Goal: Task Accomplishment & Management: Manage account settings

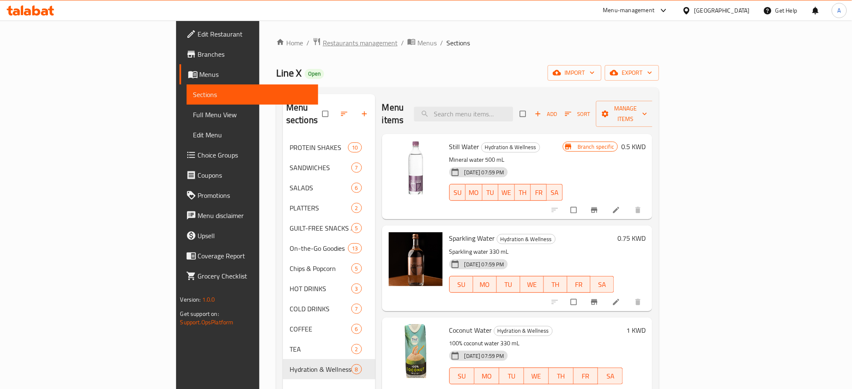
click at [323, 42] on span "Restaurants management" at bounding box center [360, 43] width 75 height 10
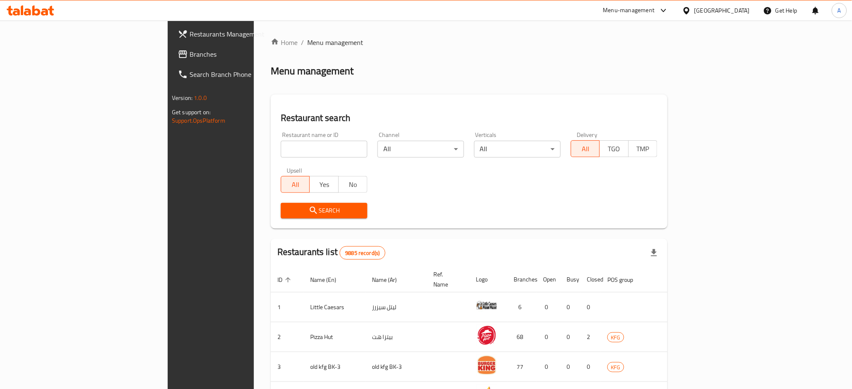
click at [281, 152] on input "search" at bounding box center [324, 149] width 87 height 17
click button "Search" at bounding box center [324, 211] width 87 height 16
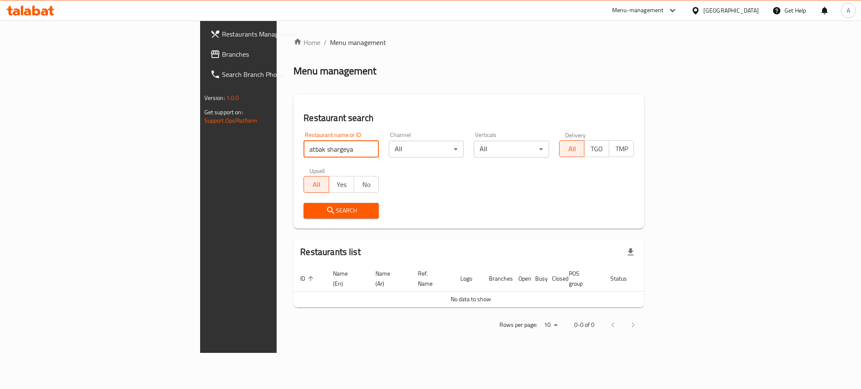
drag, startPoint x: 224, startPoint y: 150, endPoint x: 192, endPoint y: 151, distance: 32.0
click at [303, 151] on input "atbak shargeya" at bounding box center [340, 149] width 75 height 17
type input "atbak"
click button "Search" at bounding box center [340, 211] width 75 height 16
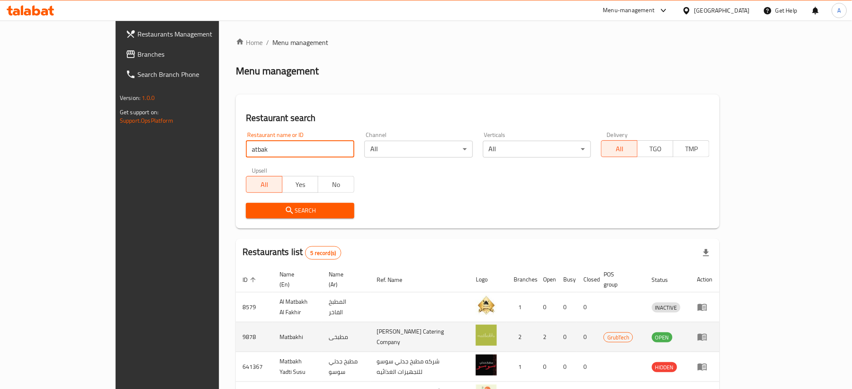
scroll to position [88, 0]
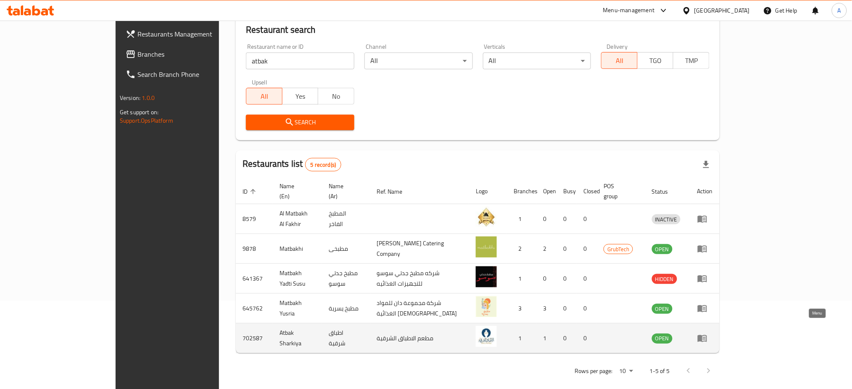
click at [713, 333] on link "enhanced table" at bounding box center [705, 338] width 16 height 10
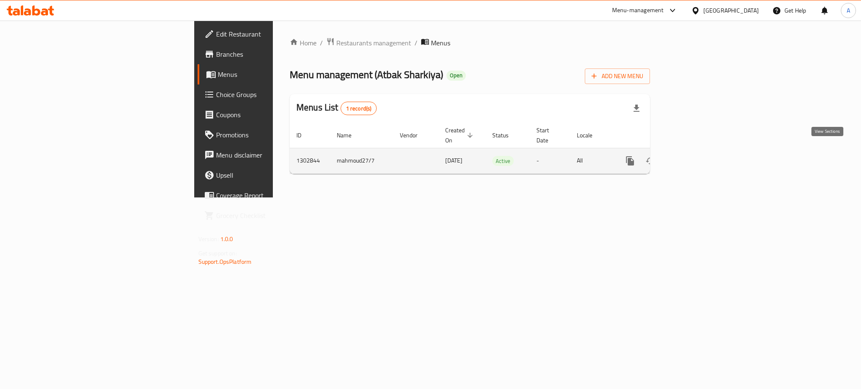
click at [695, 156] on icon "enhanced table" at bounding box center [690, 161] width 10 height 10
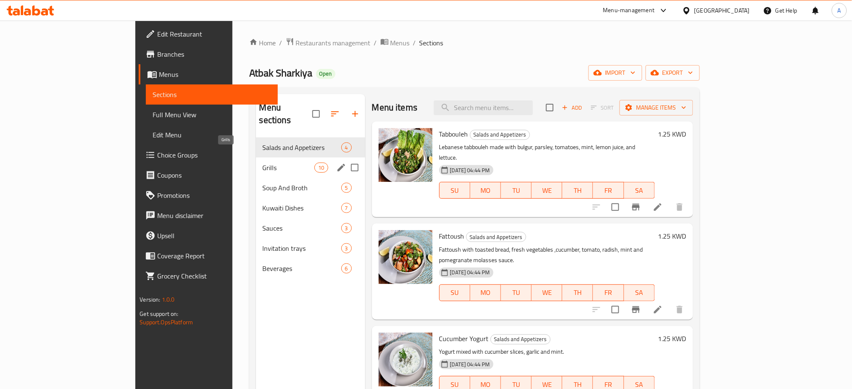
click at [263, 163] on span "Grills" at bounding box center [289, 168] width 52 height 10
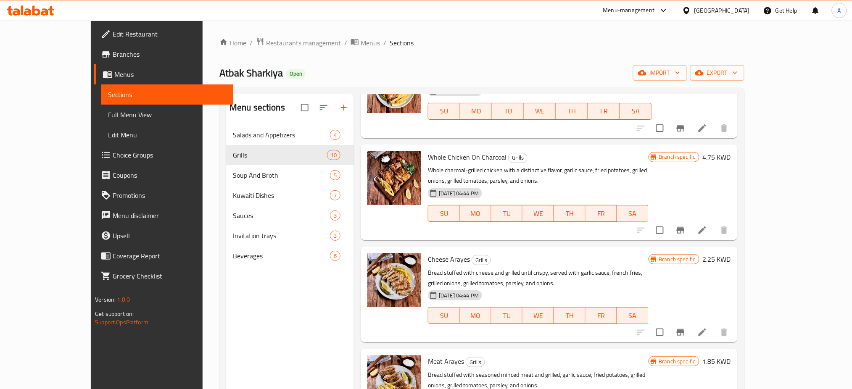
scroll to position [592, 0]
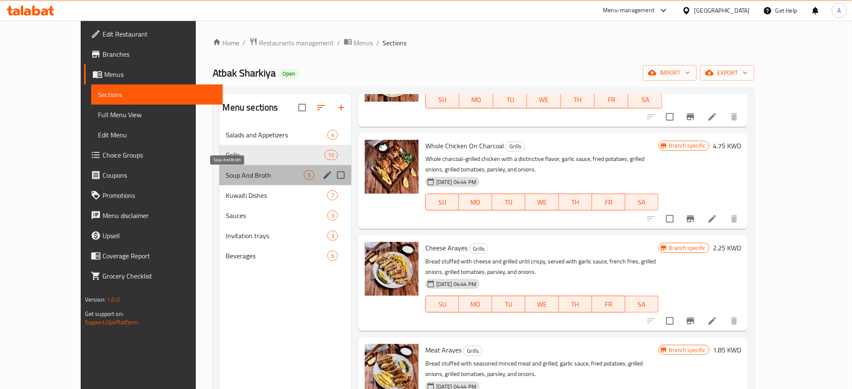
click at [226, 175] on span "Soup And Broth" at bounding box center [265, 175] width 78 height 10
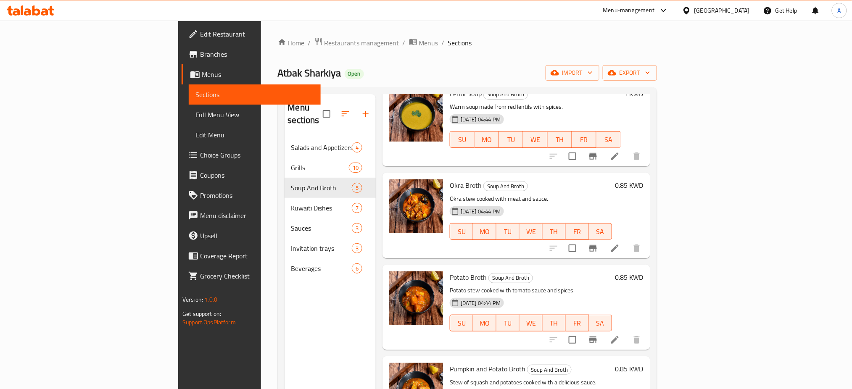
scroll to position [90, 0]
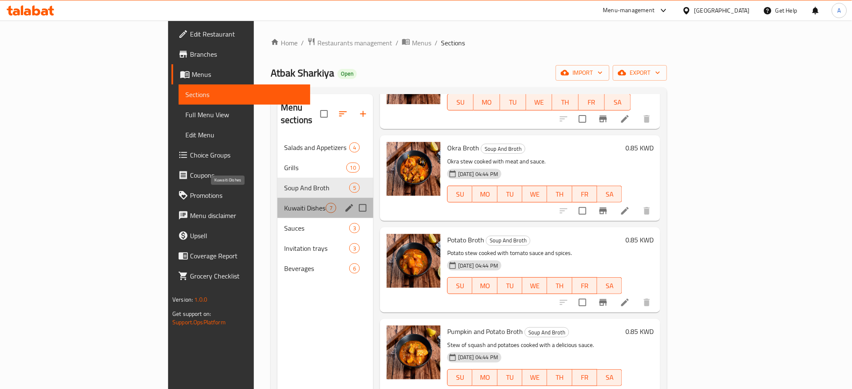
click at [284, 203] on span "Kuwaiti Dishes" at bounding box center [305, 208] width 42 height 10
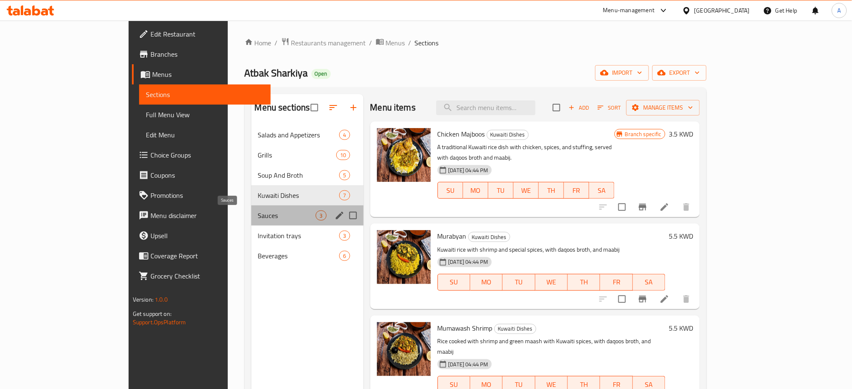
click at [258, 212] on span "Sauces" at bounding box center [287, 216] width 58 height 10
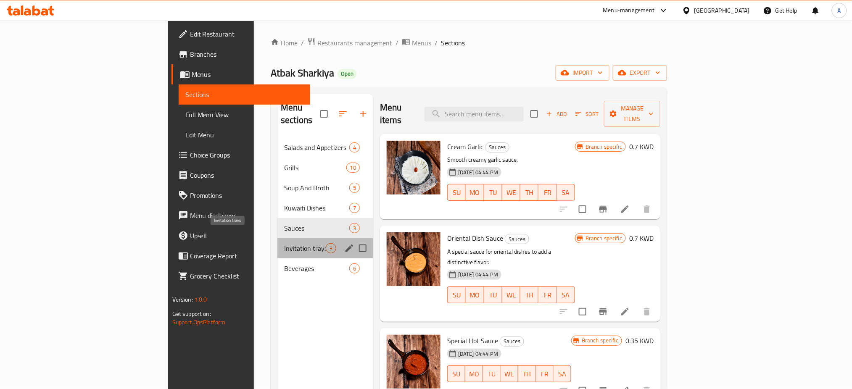
click at [277, 238] on div "Invitation trays 3" at bounding box center [325, 248] width 96 height 20
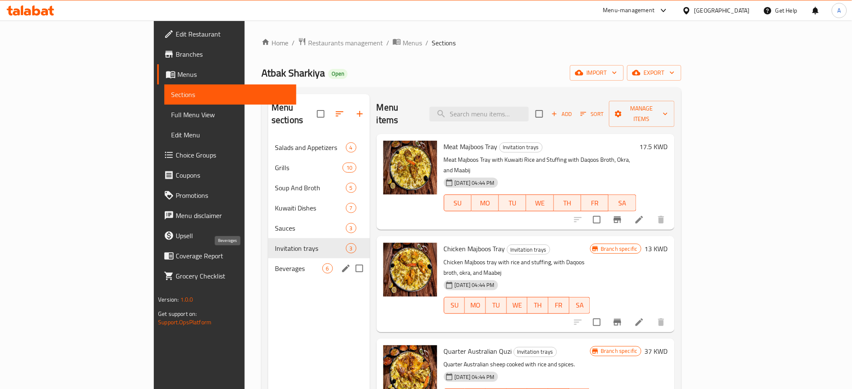
click at [275, 263] on span "Beverages" at bounding box center [298, 268] width 47 height 10
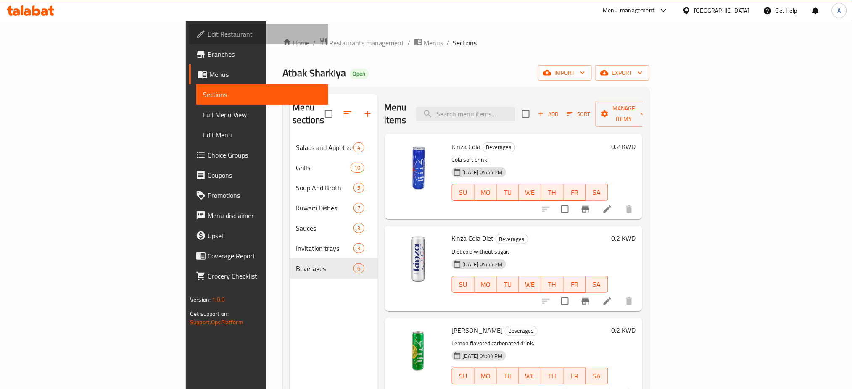
click at [208, 36] on span "Edit Restaurant" at bounding box center [265, 34] width 114 height 10
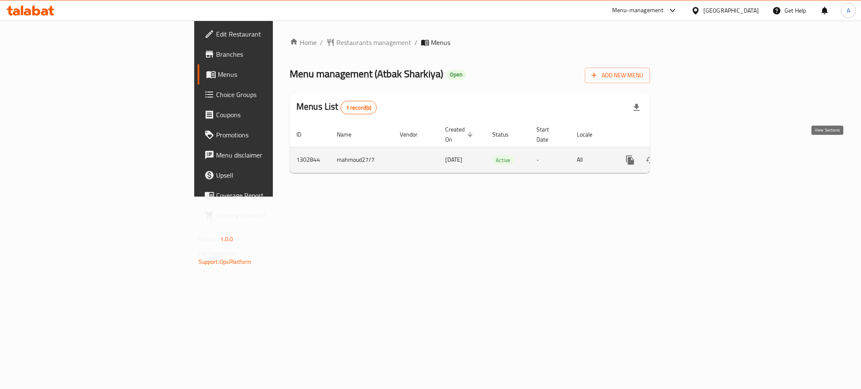
click at [695, 155] on icon "enhanced table" at bounding box center [690, 160] width 10 height 10
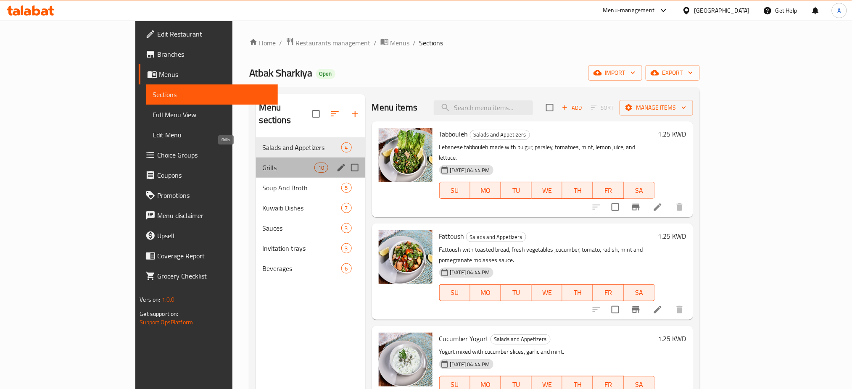
click at [263, 163] on span "Grills" at bounding box center [289, 168] width 52 height 10
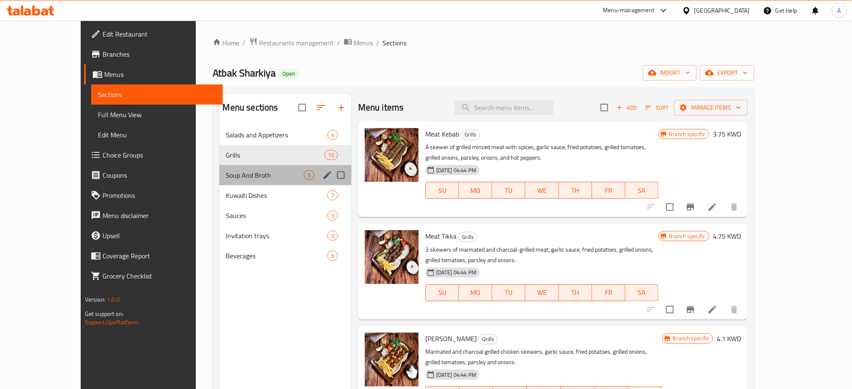
click at [219, 182] on div "Soup And Broth 5" at bounding box center [285, 175] width 132 height 20
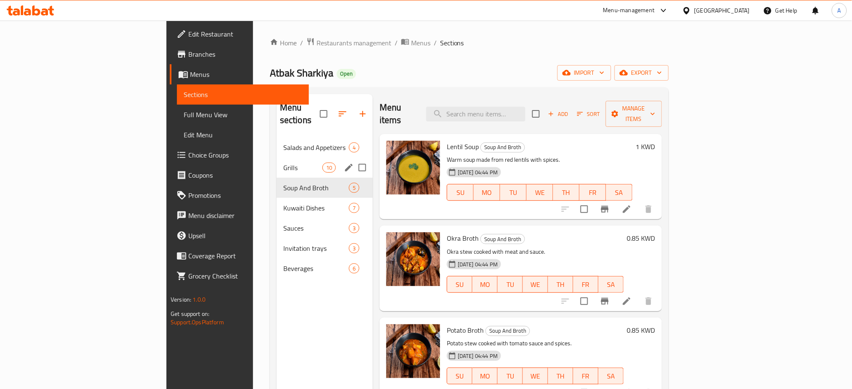
click at [276, 161] on div "Grills 10" at bounding box center [324, 168] width 96 height 20
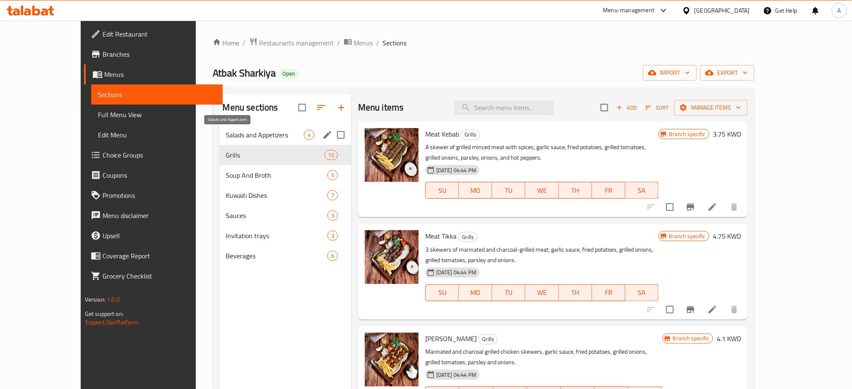
click at [226, 139] on span "Salads and Appetizers" at bounding box center [265, 135] width 78 height 10
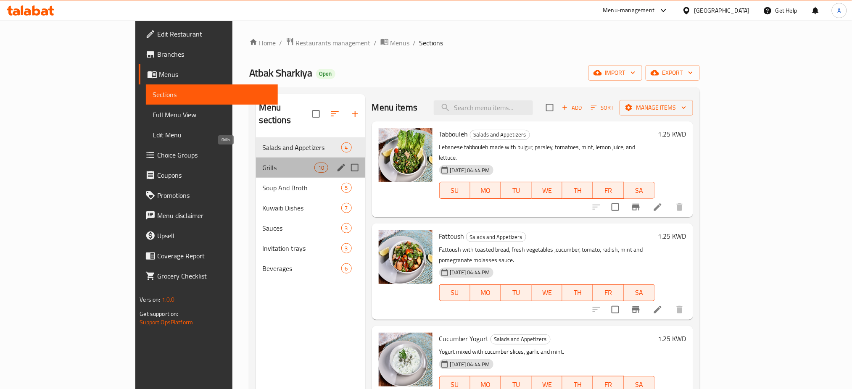
click at [263, 163] on span "Grills" at bounding box center [289, 168] width 52 height 10
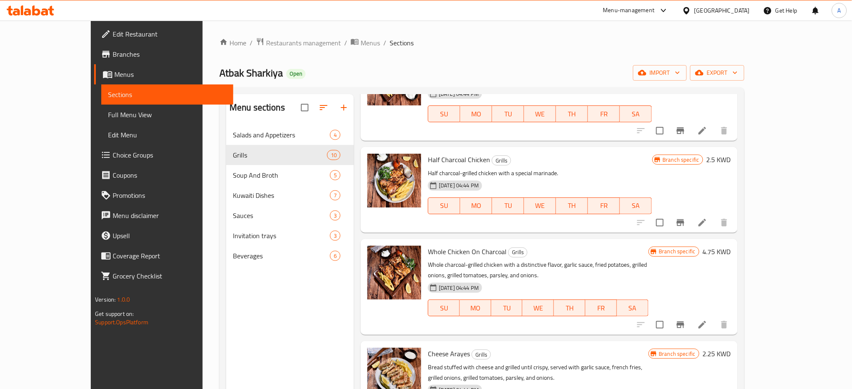
scroll to position [592, 0]
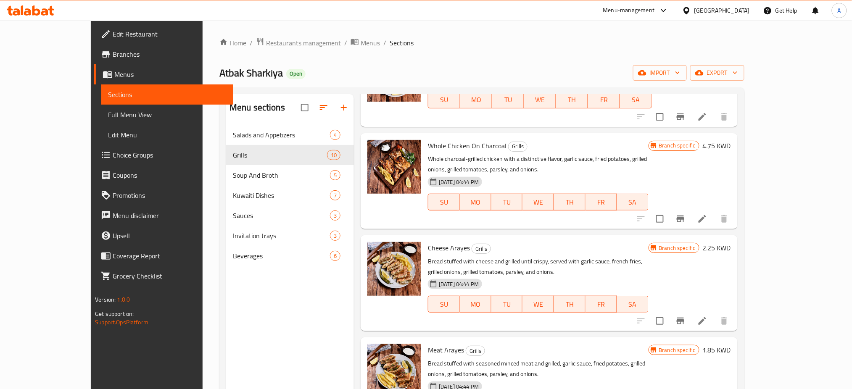
click at [266, 42] on span "Restaurants management" at bounding box center [303, 43] width 75 height 10
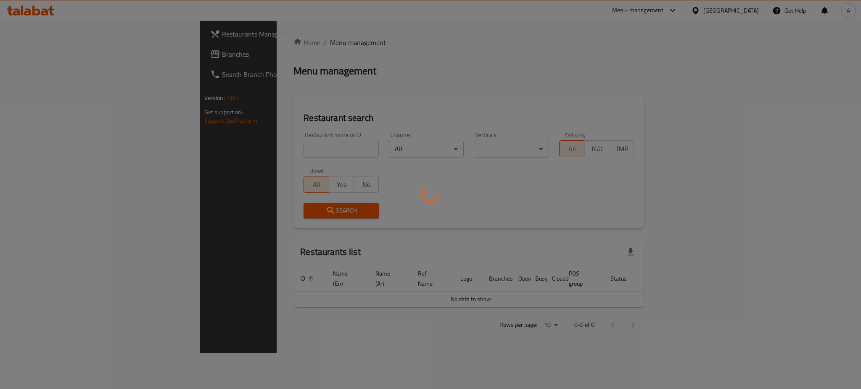
click at [254, 148] on div at bounding box center [430, 194] width 861 height 389
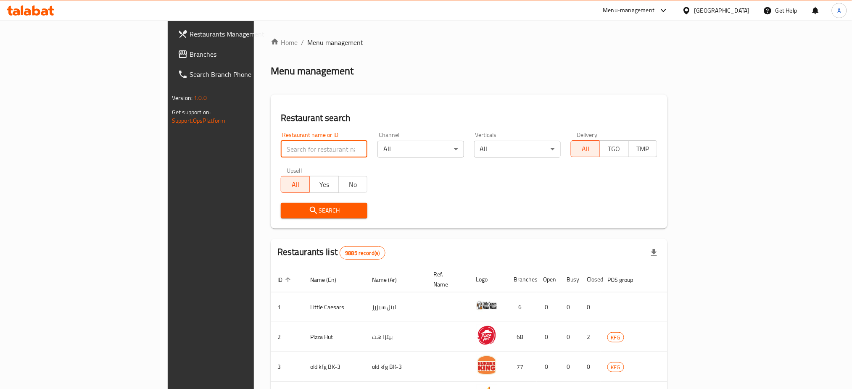
click at [281, 150] on input "search" at bounding box center [324, 149] width 87 height 17
type input "zaher"
click at [287, 213] on span "Search" at bounding box center [323, 210] width 73 height 11
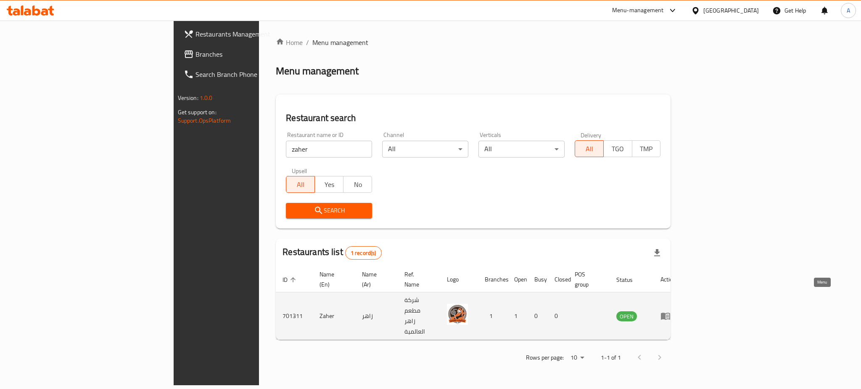
click at [676, 311] on link "enhanced table" at bounding box center [668, 316] width 16 height 10
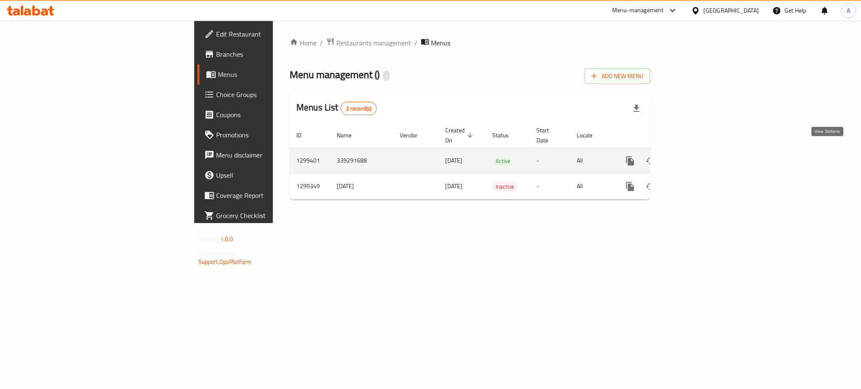
click at [695, 156] on icon "enhanced table" at bounding box center [690, 161] width 10 height 10
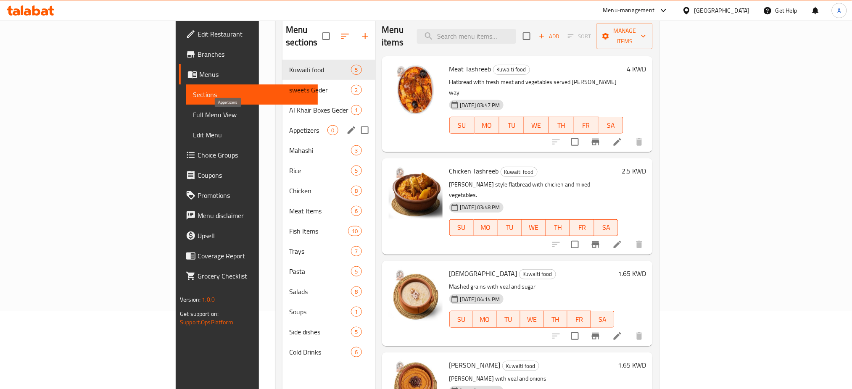
scroll to position [5, 0]
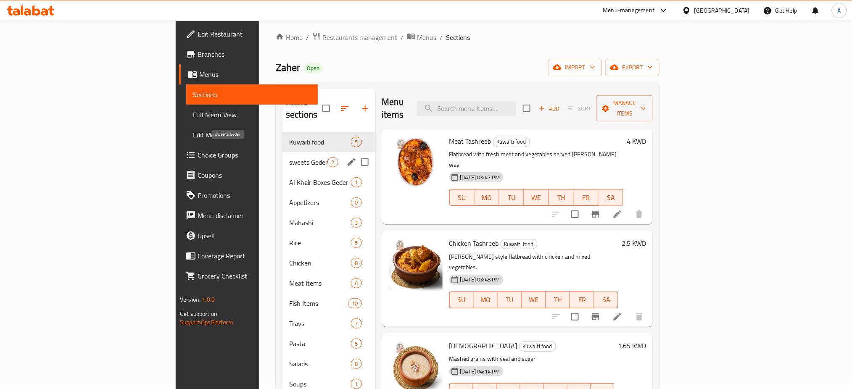
click at [289, 157] on span "sweets Geder" at bounding box center [308, 162] width 38 height 10
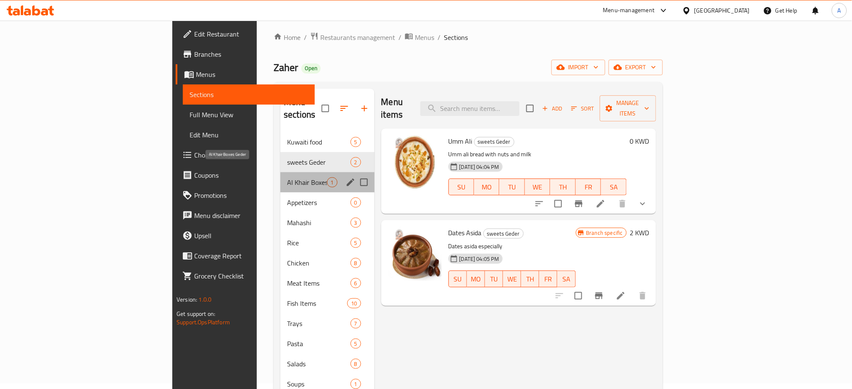
click at [287, 177] on span "Al Khair Boxes Geder" at bounding box center [306, 182] width 39 height 10
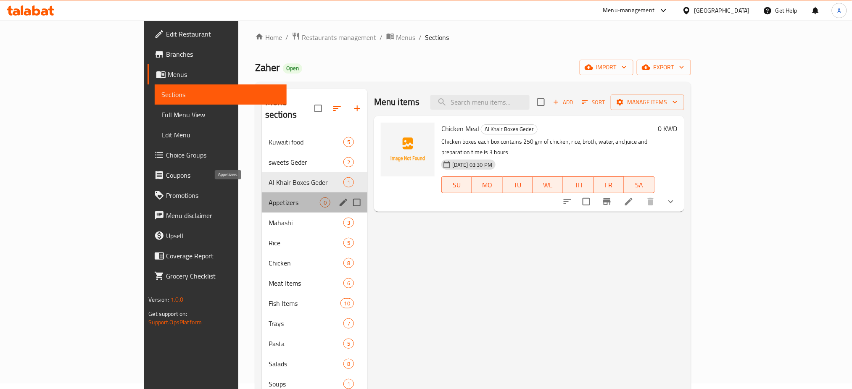
click at [268, 197] on span "Appetizers" at bounding box center [293, 202] width 51 height 10
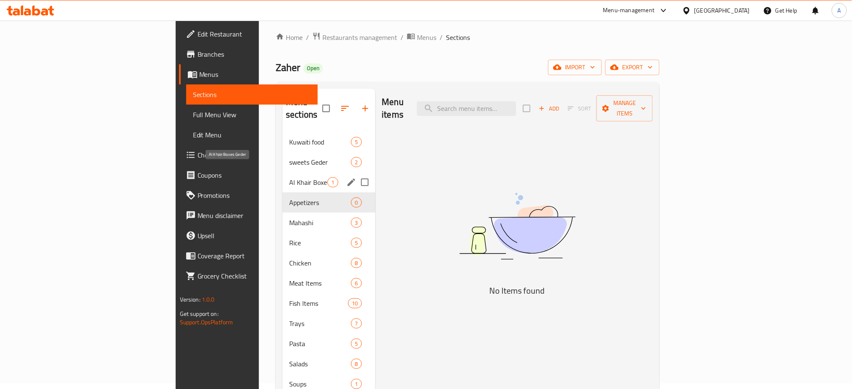
click at [289, 177] on span "Al Khair Boxes Geder" at bounding box center [308, 182] width 38 height 10
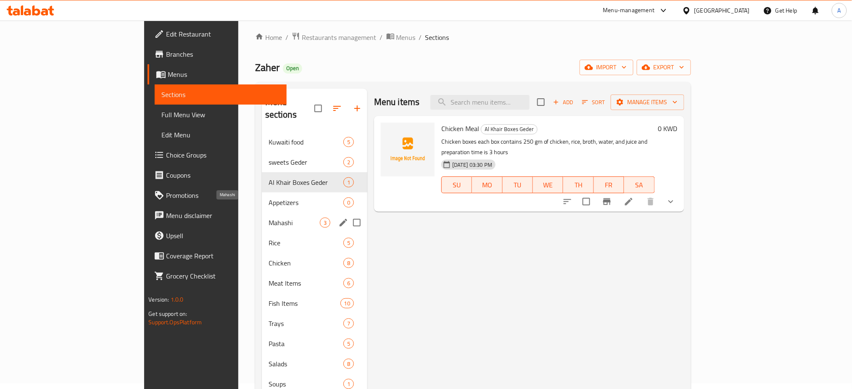
click at [268, 218] on span "Mahashi" at bounding box center [293, 223] width 51 height 10
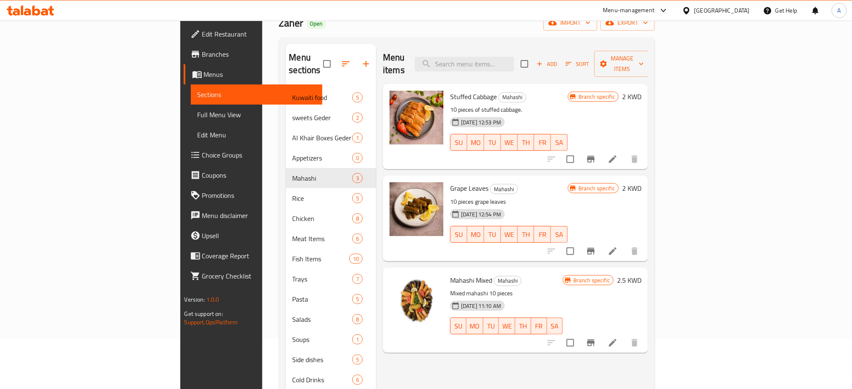
scroll to position [118, 0]
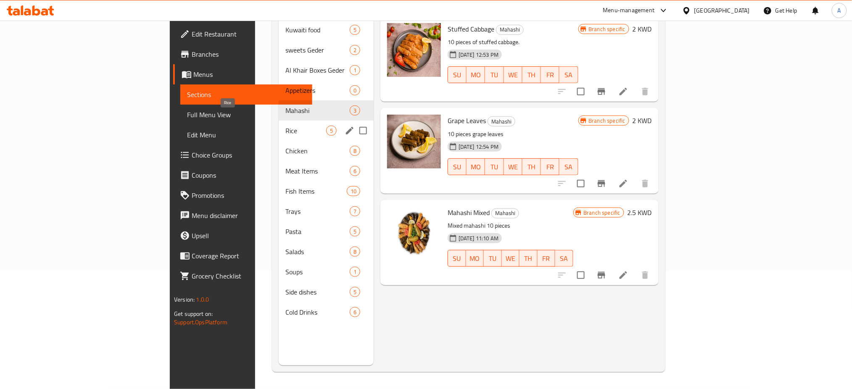
click at [285, 126] on span "Rice" at bounding box center [305, 131] width 41 height 10
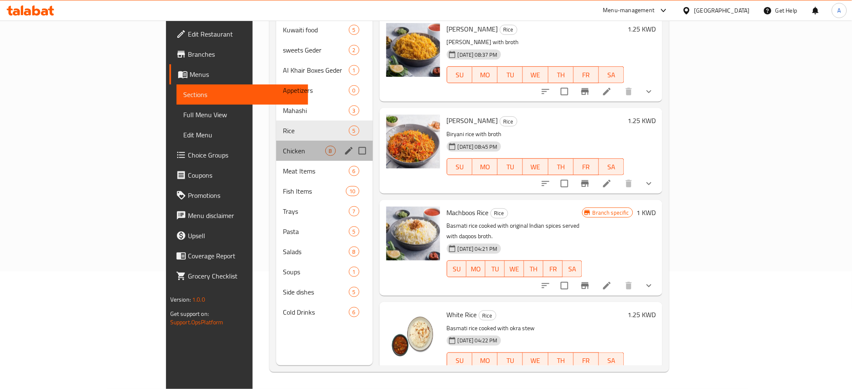
click at [276, 141] on div "Chicken 8" at bounding box center [324, 151] width 97 height 20
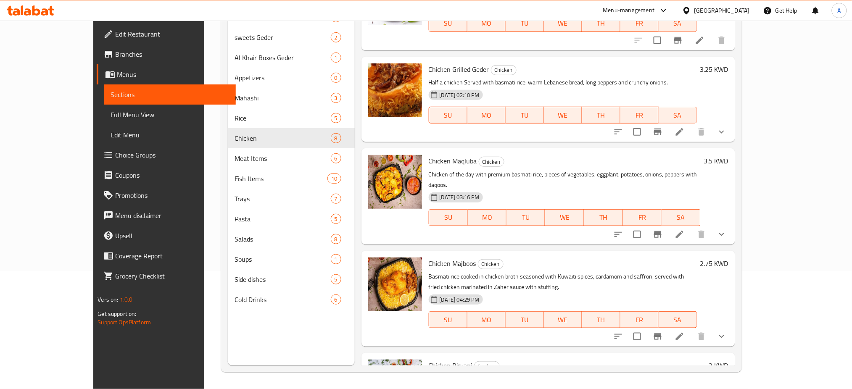
scroll to position [376, 0]
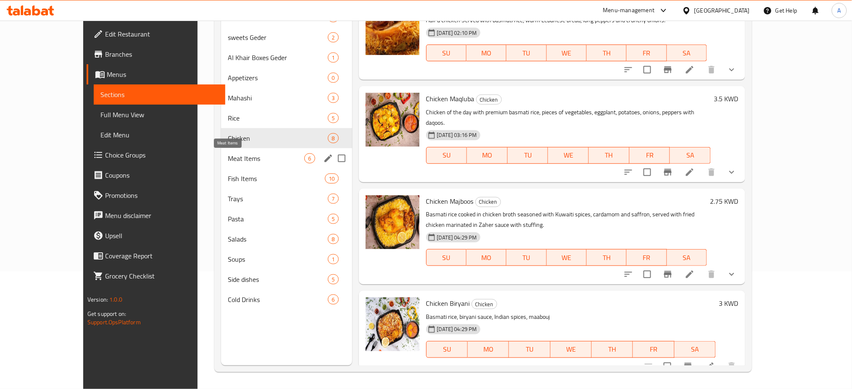
click at [228, 154] on span "Meat Items" at bounding box center [266, 158] width 77 height 10
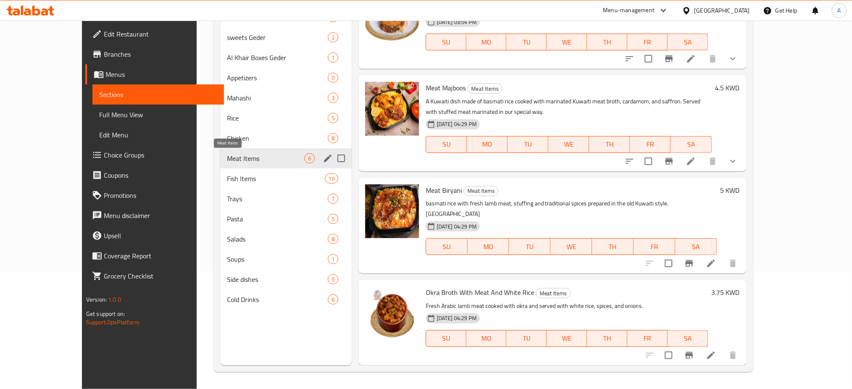
scroll to position [192, 0]
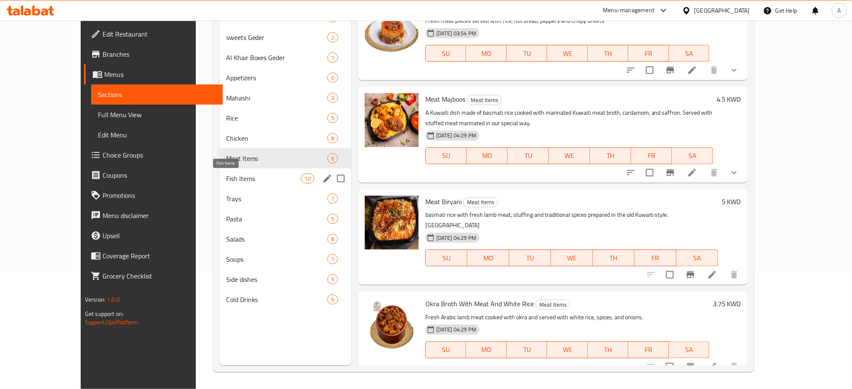
click at [226, 174] on span "Fish Items" at bounding box center [263, 179] width 75 height 10
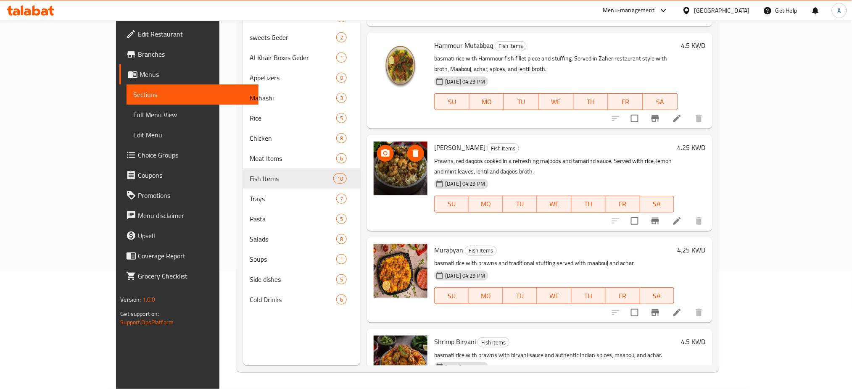
scroll to position [549, 0]
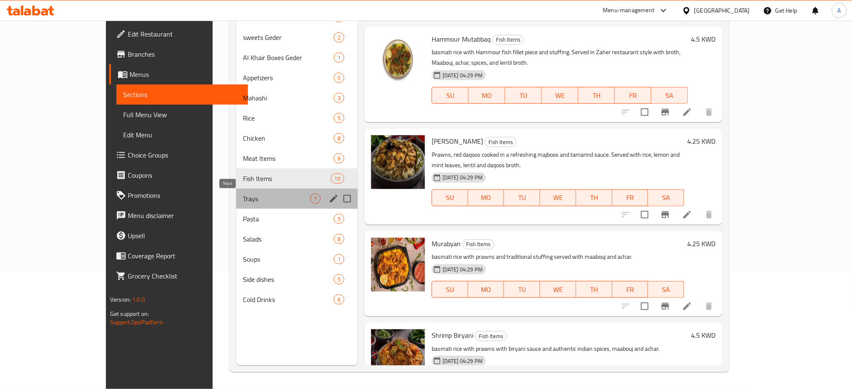
click at [243, 199] on span "Trays" at bounding box center [276, 199] width 67 height 10
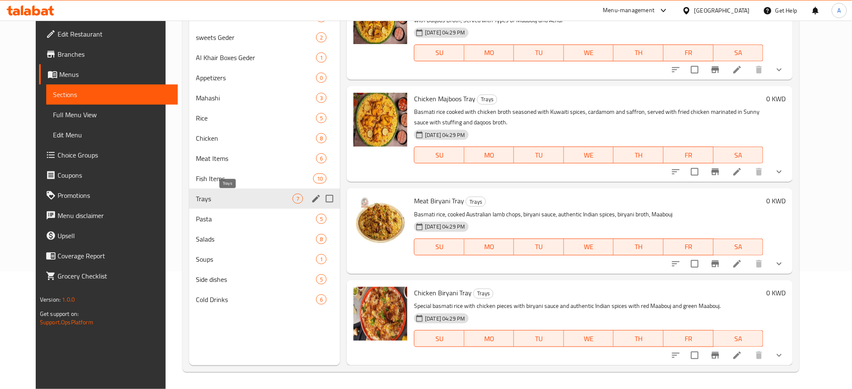
scroll to position [295, 0]
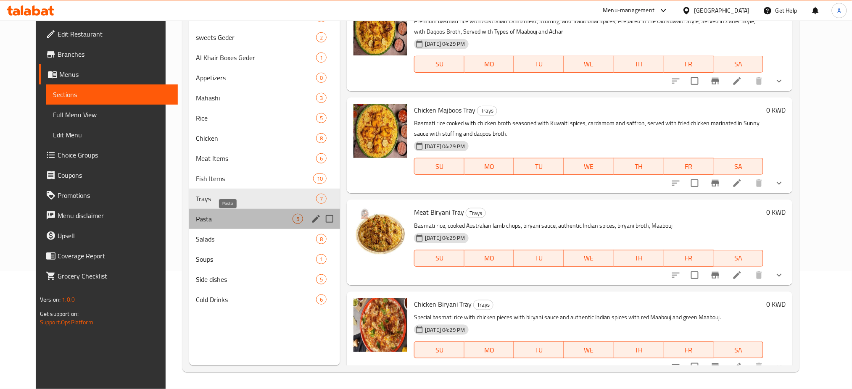
click at [241, 214] on span "Pasta" at bounding box center [244, 219] width 97 height 10
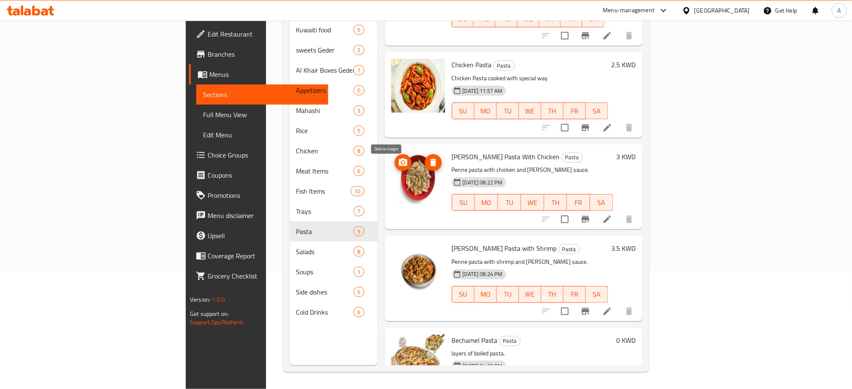
scroll to position [90, 0]
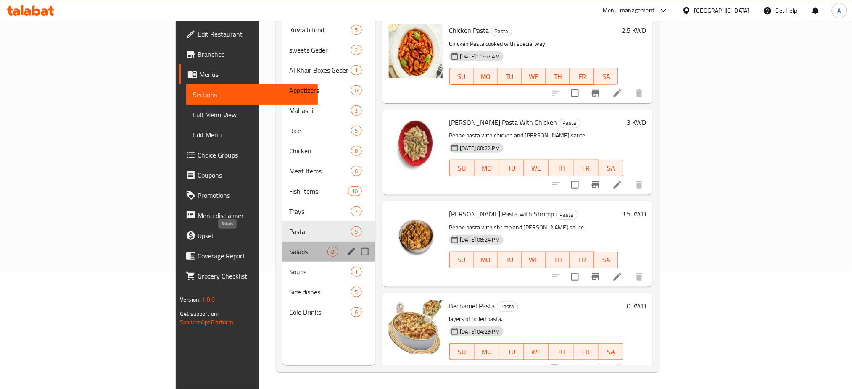
click at [289, 247] on span "Salads" at bounding box center [308, 252] width 38 height 10
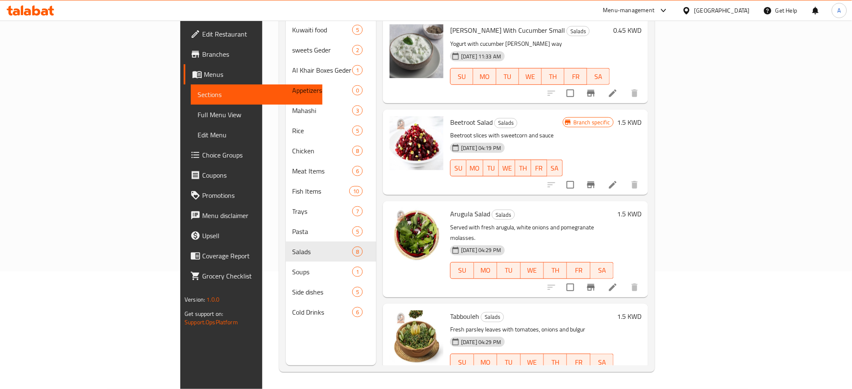
scroll to position [366, 0]
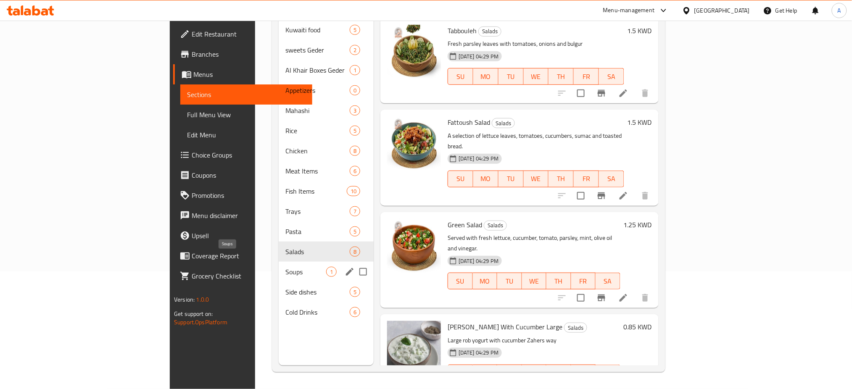
click at [285, 267] on span "Soups" at bounding box center [305, 272] width 41 height 10
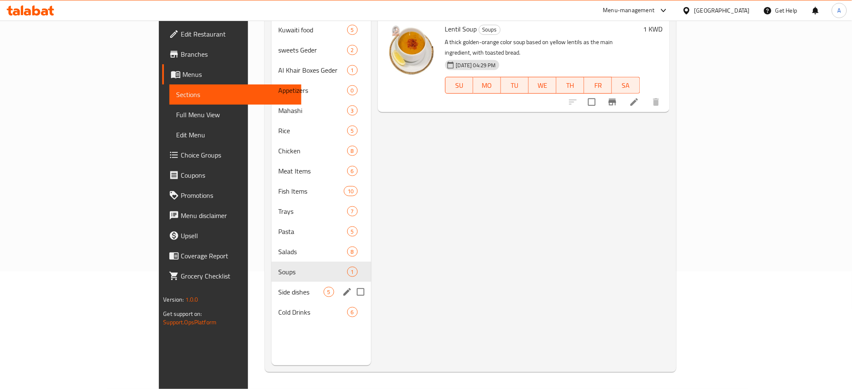
click at [271, 282] on div "Side dishes 5" at bounding box center [321, 292] width 100 height 20
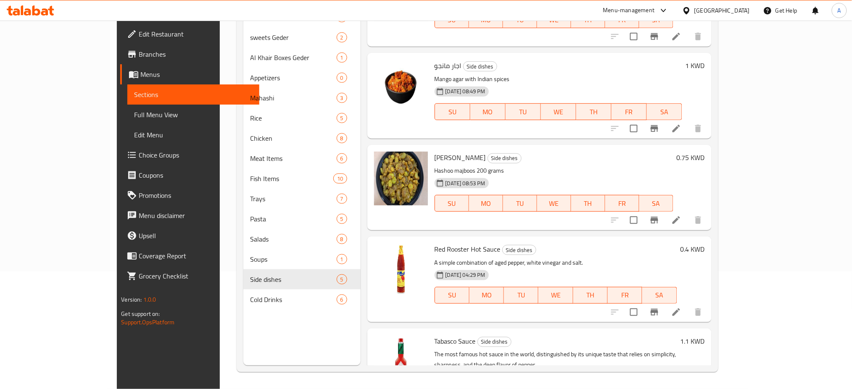
scroll to position [90, 0]
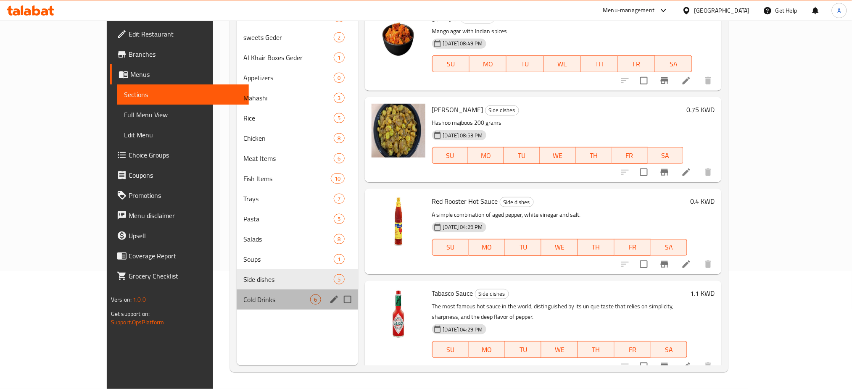
click at [237, 293] on div "Cold Drinks 6" at bounding box center [297, 299] width 121 height 20
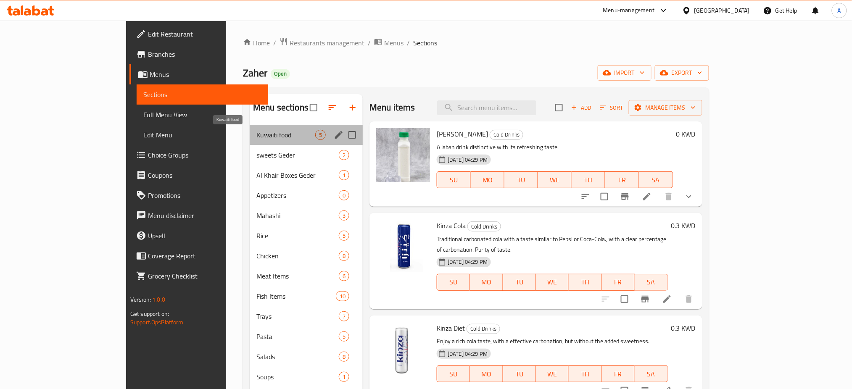
click at [256, 139] on span "Kuwaiti food" at bounding box center [285, 135] width 59 height 10
